Goal: Check status: Check status

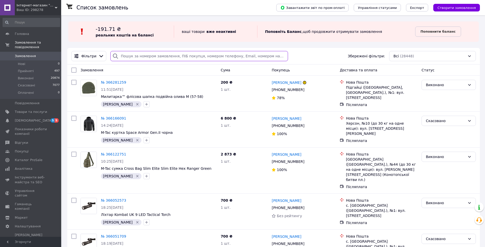
click at [129, 58] on input "search" at bounding box center [199, 56] width 178 height 10
paste input "0961235057"
type input "0961235057"
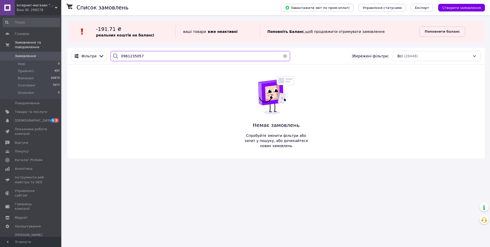
click at [136, 58] on input "0961235057" at bounding box center [200, 56] width 180 height 10
